Goal: Find specific page/section

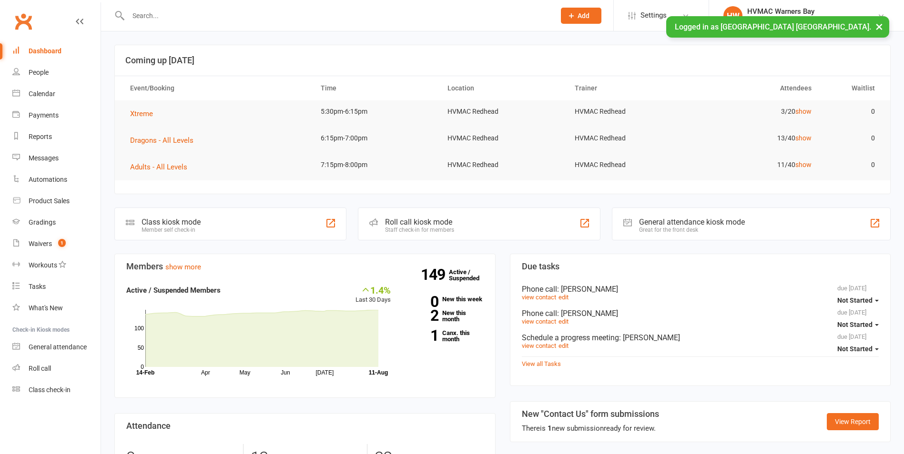
click at [162, 20] on input "text" at bounding box center [336, 15] width 423 height 13
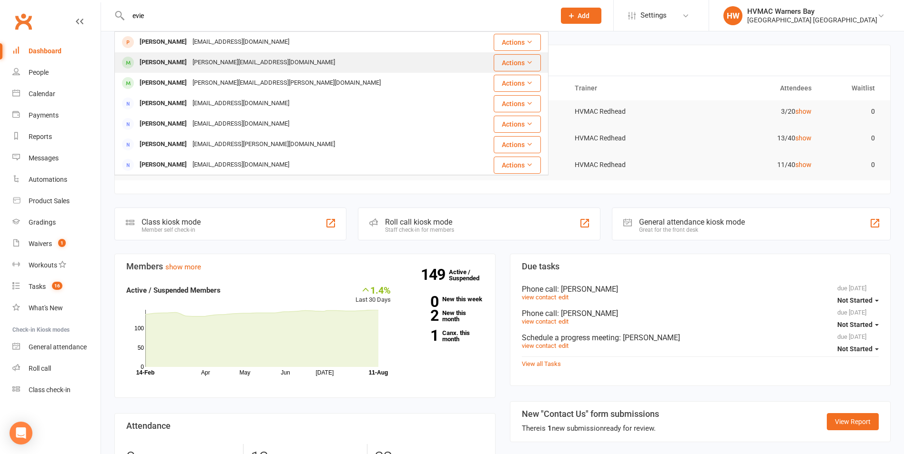
type input "evie"
click at [190, 63] on div "[PERSON_NAME][EMAIL_ADDRESS][DOMAIN_NAME]" at bounding box center [264, 63] width 148 height 14
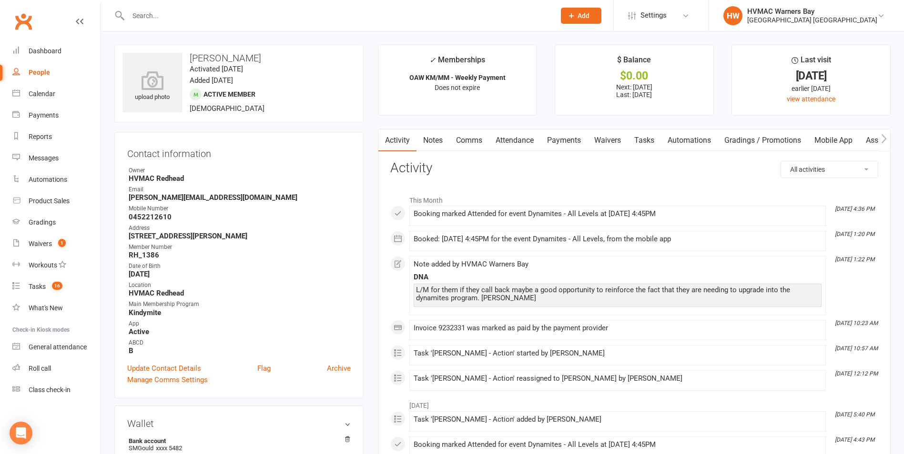
click at [428, 136] on link "Notes" at bounding box center [432, 141] width 33 height 22
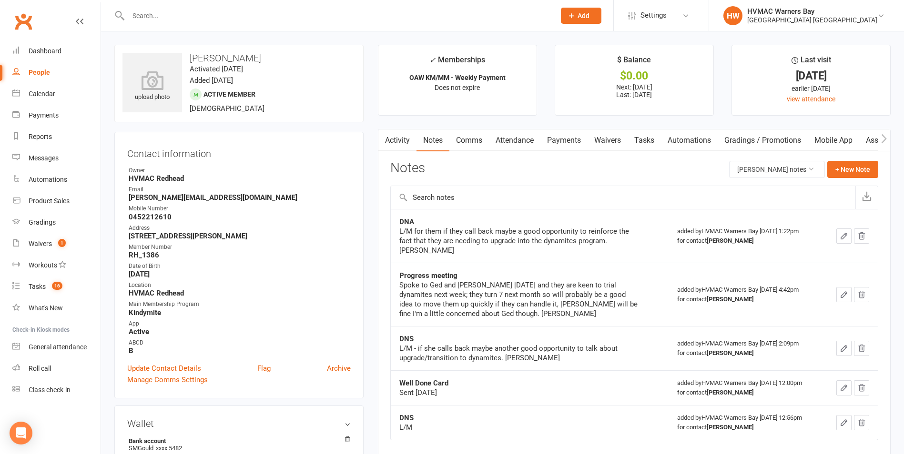
click at [404, 143] on link "Activity" at bounding box center [397, 141] width 38 height 22
